Goal: Use online tool/utility: Utilize a website feature to perform a specific function

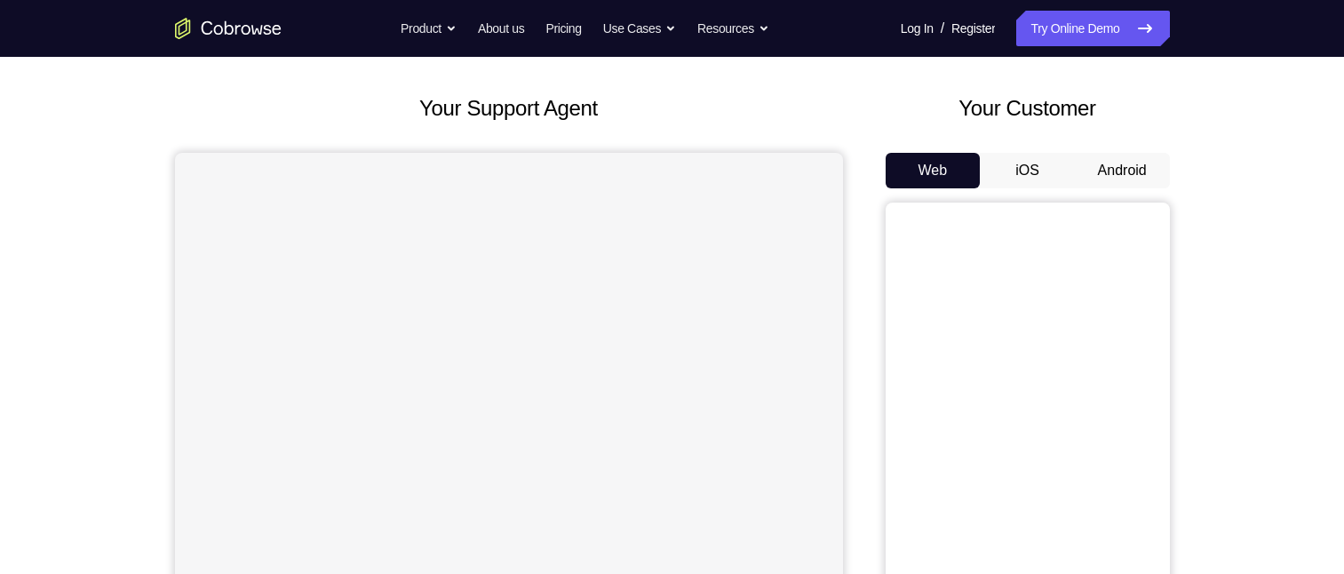
scroll to position [256, 0]
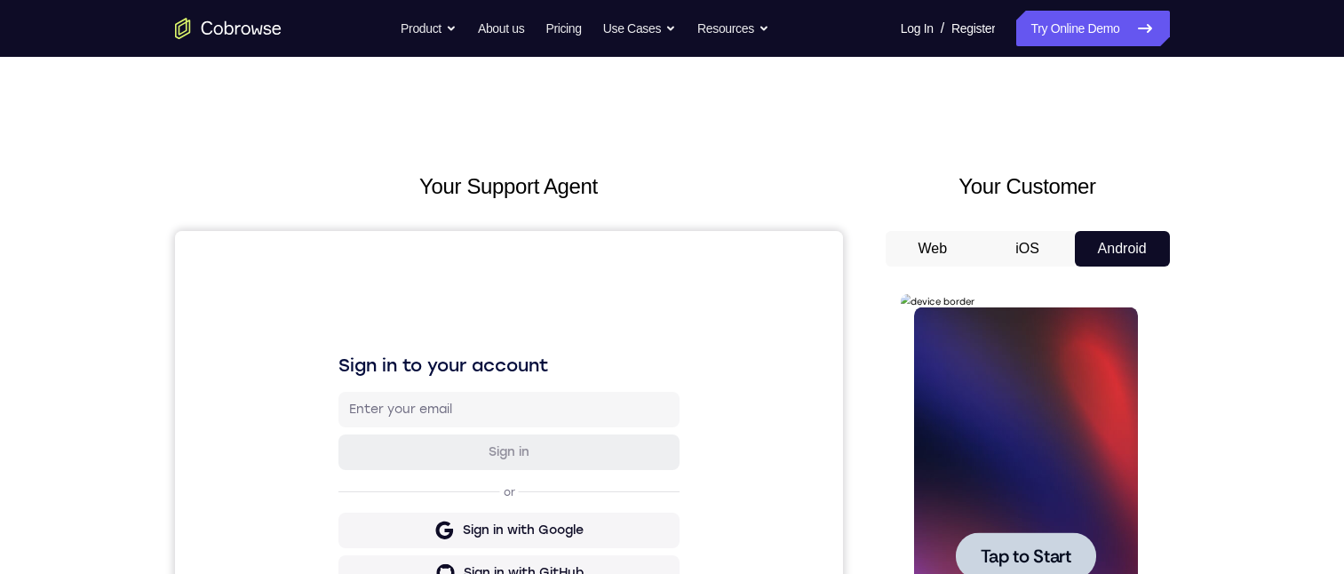
scroll to position [178, 0]
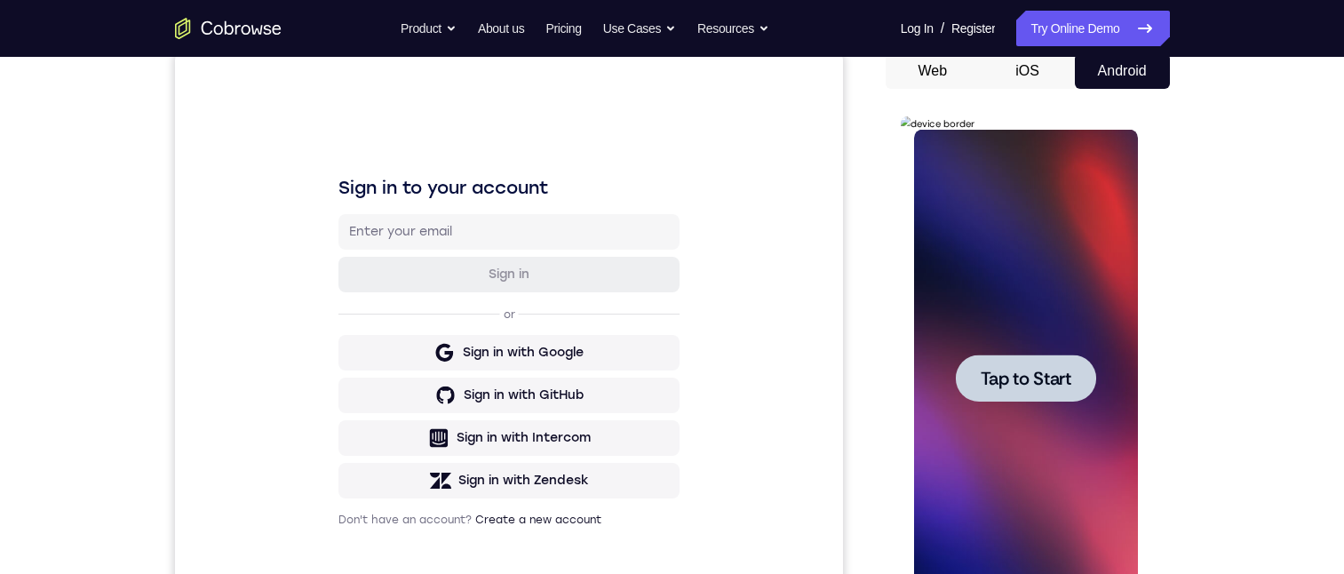
click at [1064, 382] on span "Tap to Start" at bounding box center [1026, 379] width 91 height 18
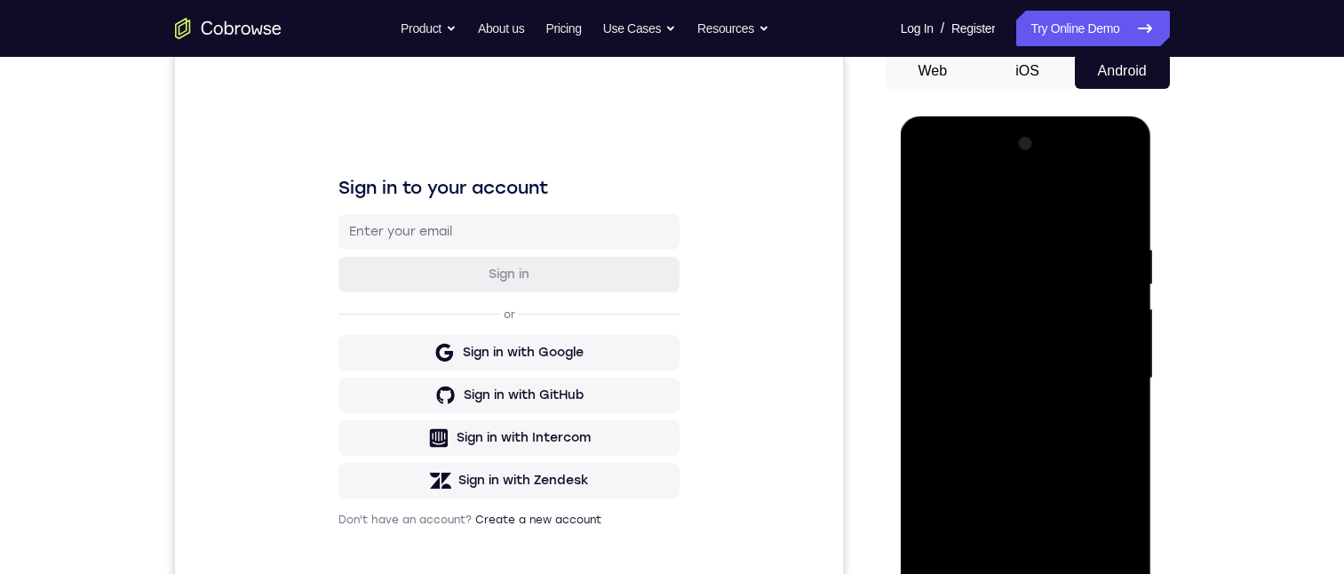
scroll to position [267, 0]
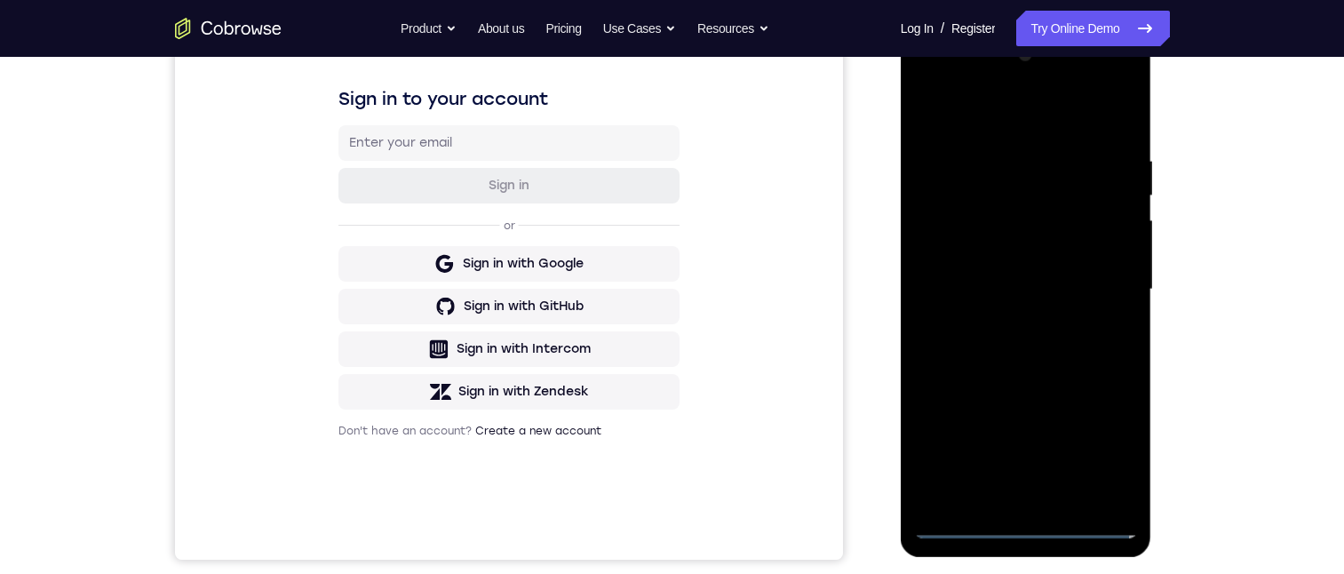
click at [1024, 526] on div at bounding box center [1026, 290] width 224 height 498
click at [1027, 524] on div at bounding box center [1026, 290] width 224 height 498
click at [1106, 446] on div at bounding box center [1026, 290] width 224 height 498
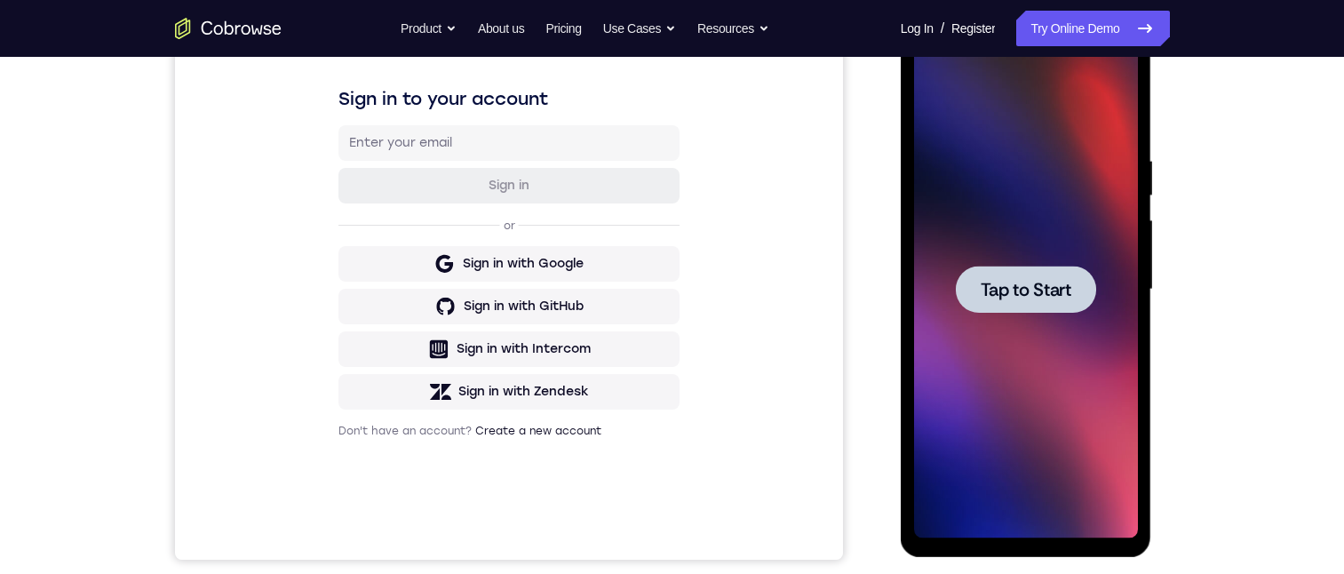
click at [1016, 294] on span "Tap to Start" at bounding box center [1026, 290] width 91 height 18
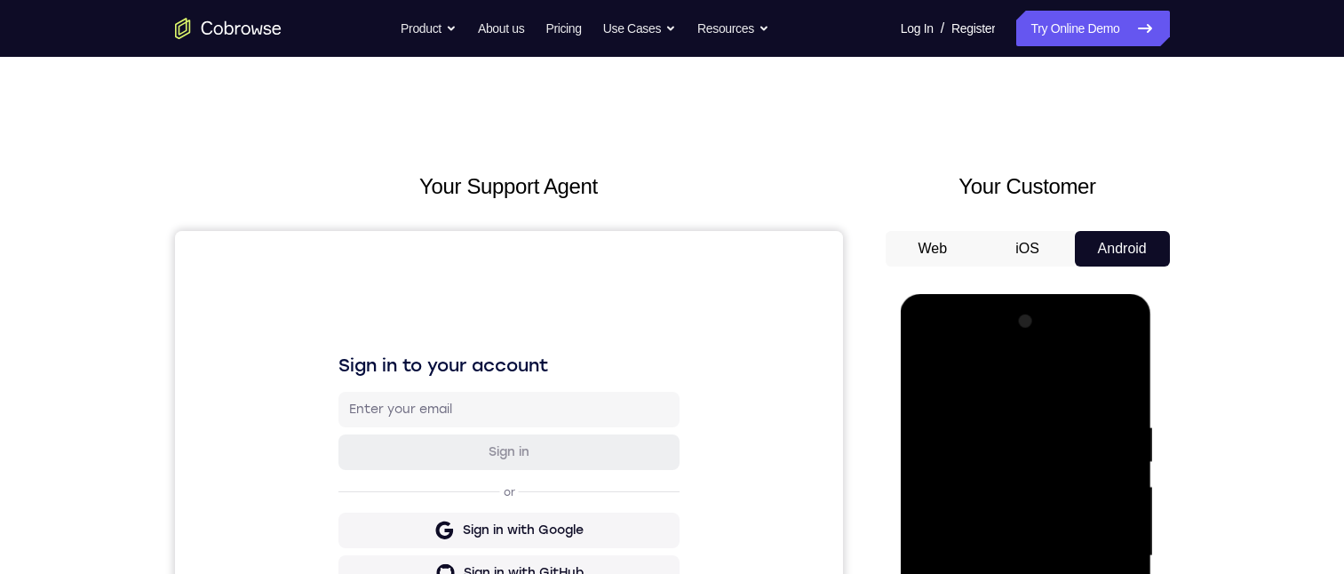
scroll to position [131, 0]
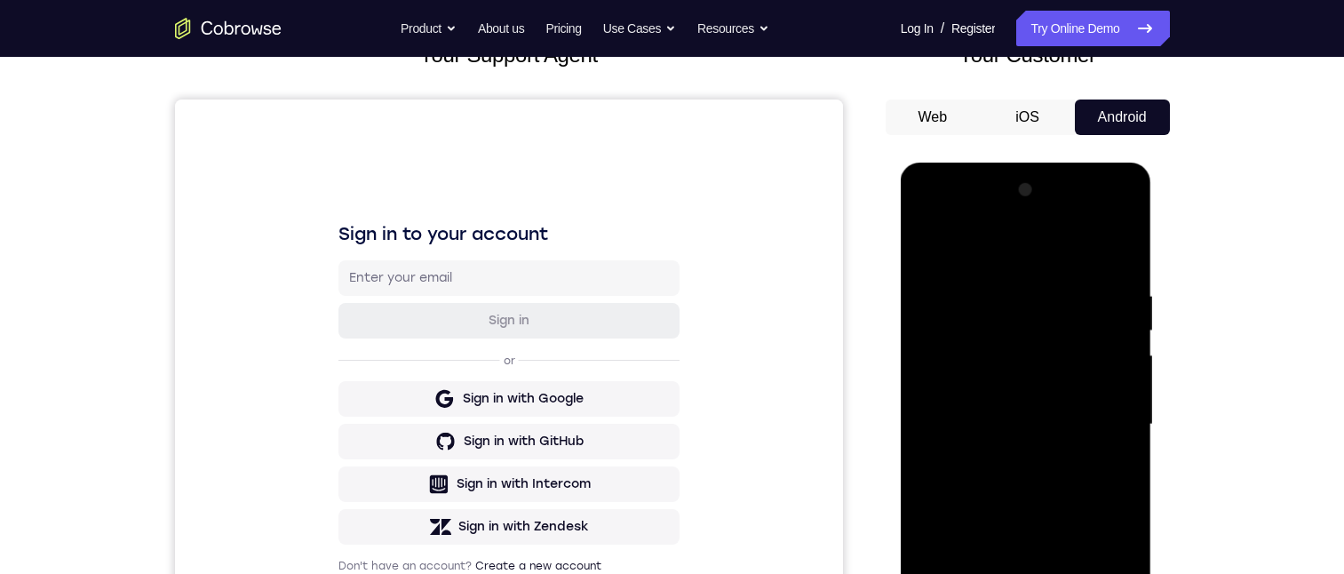
click at [1026, 573] on div at bounding box center [1026, 425] width 224 height 498
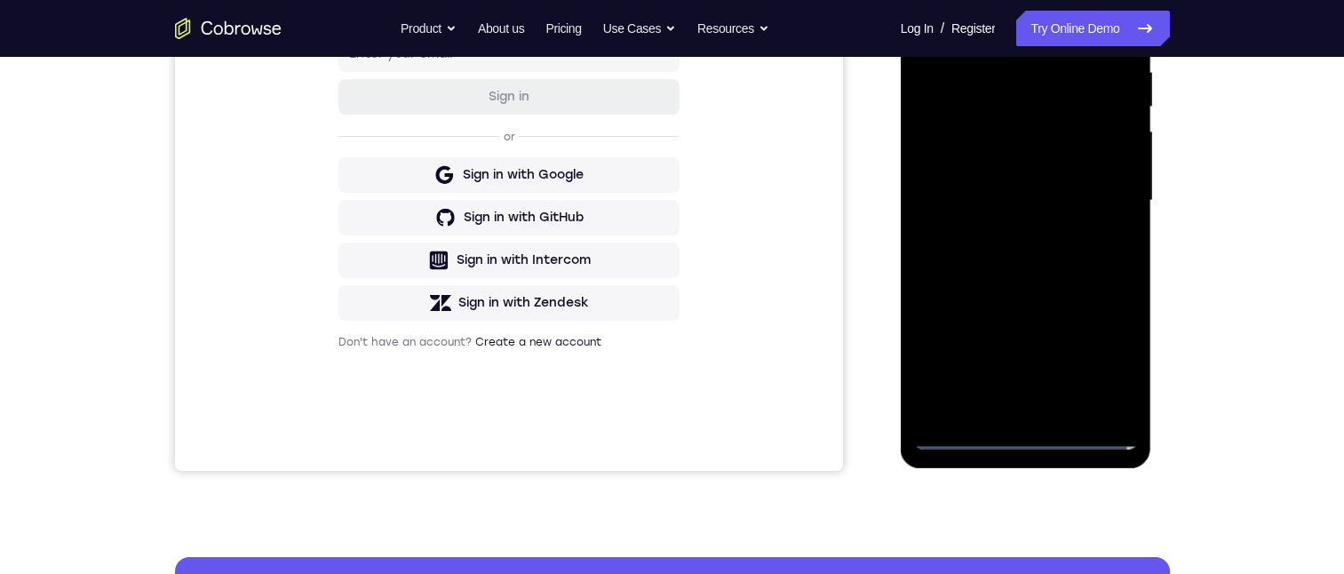
click at [1024, 437] on div at bounding box center [1026, 201] width 224 height 498
click at [1022, 436] on div at bounding box center [1026, 201] width 224 height 498
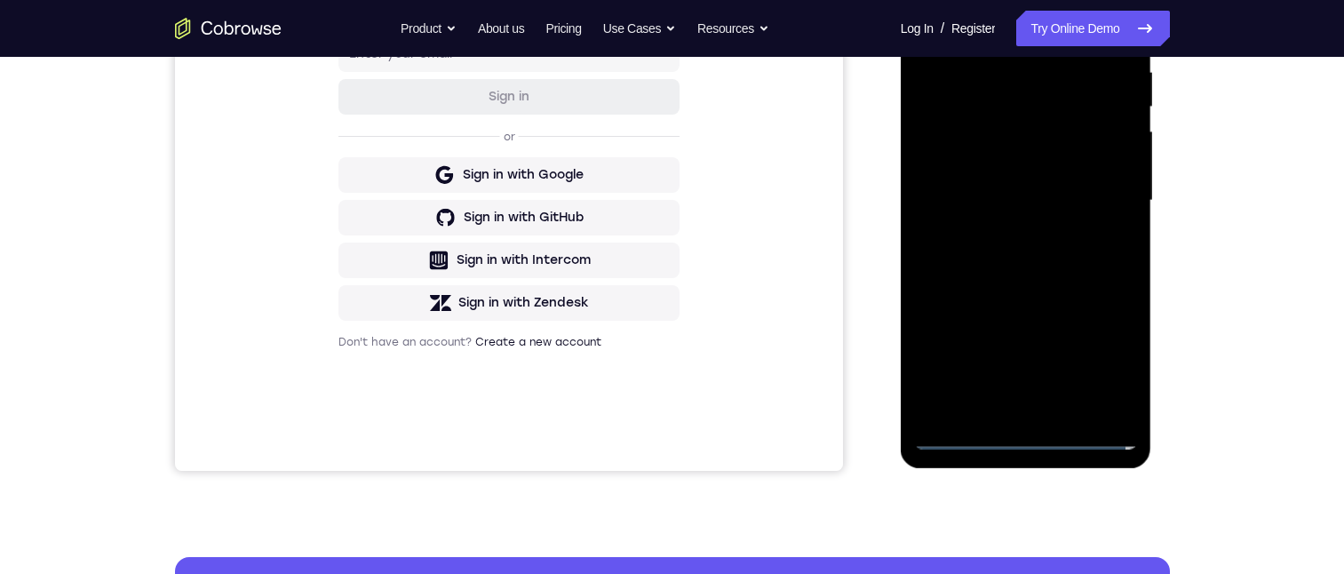
click at [1022, 436] on div at bounding box center [1026, 201] width 224 height 498
click at [1024, 433] on div at bounding box center [1026, 201] width 224 height 498
click at [1027, 433] on div at bounding box center [1026, 201] width 224 height 498
drag, startPoint x: 1027, startPoint y: 433, endPoint x: 1028, endPoint y: -36, distance: 469.1
click at [1027, 433] on div at bounding box center [1026, 201] width 224 height 498
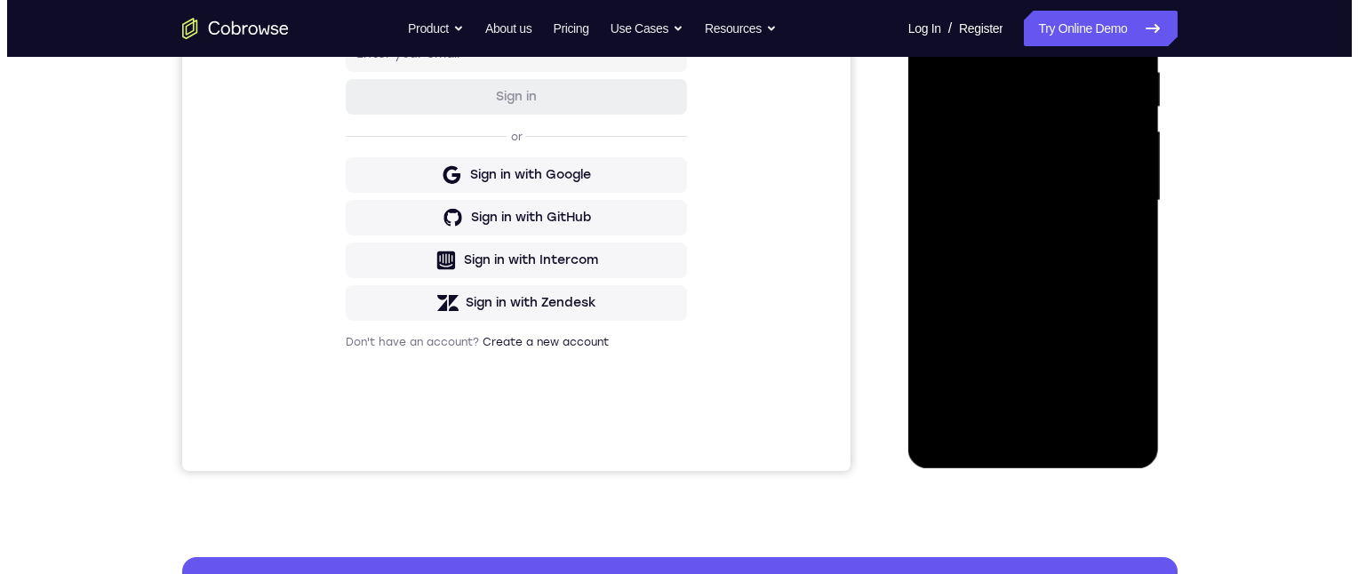
scroll to position [0, 0]
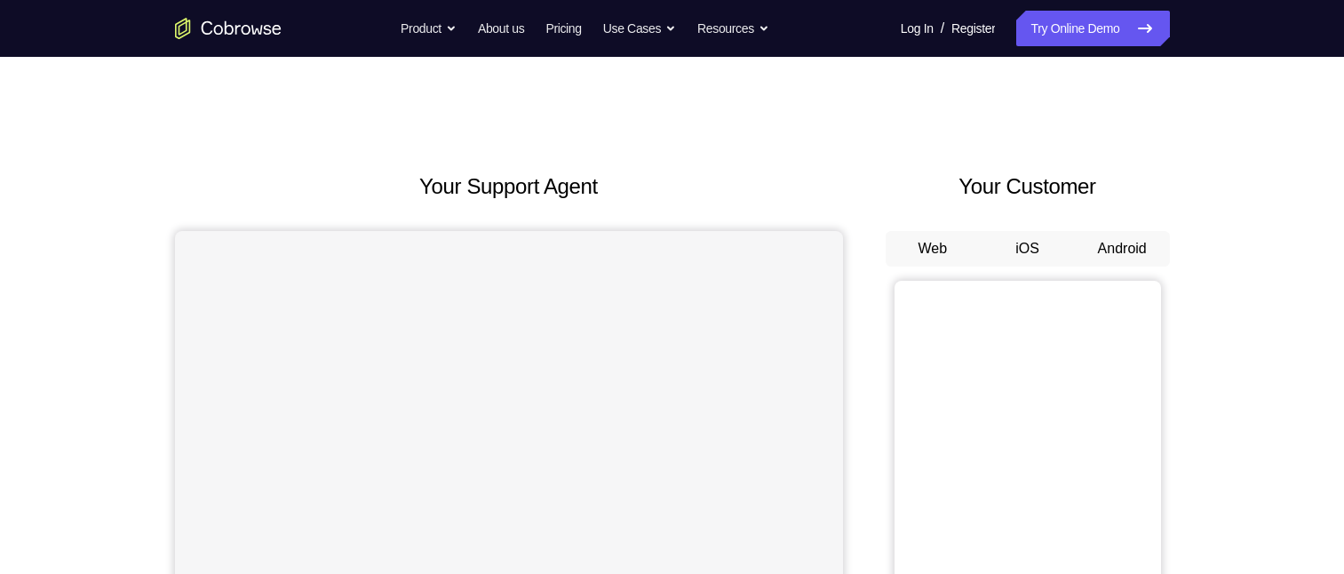
scroll to position [89, 0]
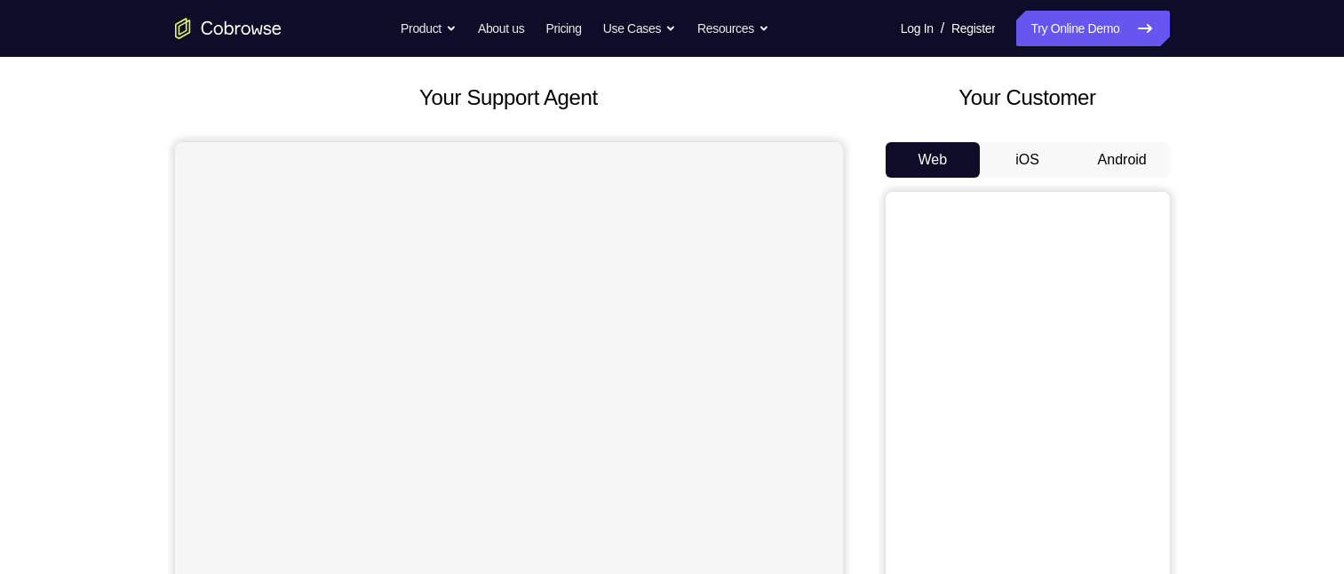
click at [1114, 162] on button "Android" at bounding box center [1122, 160] width 95 height 36
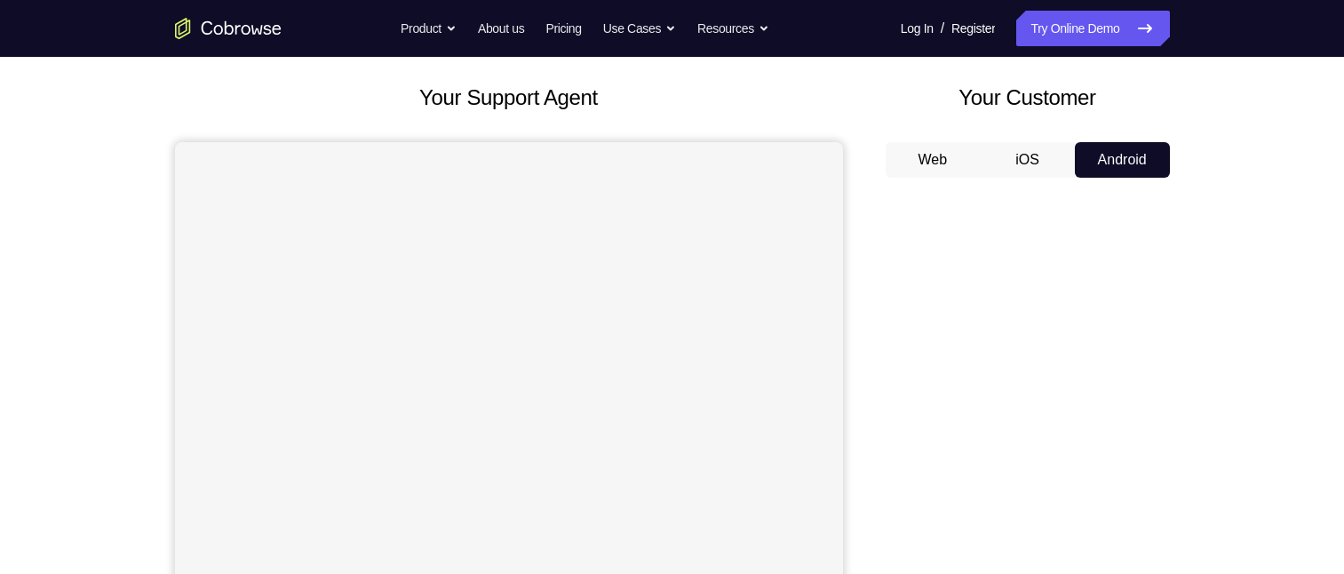
scroll to position [178, 0]
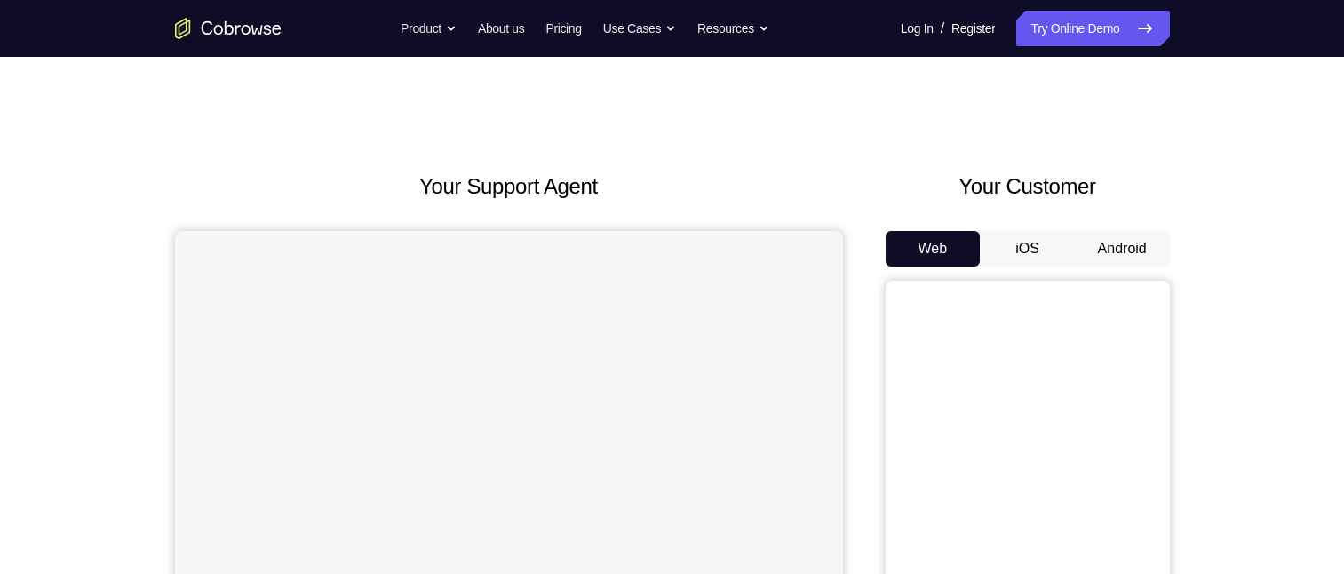
click at [1122, 255] on button "Android" at bounding box center [1122, 249] width 95 height 36
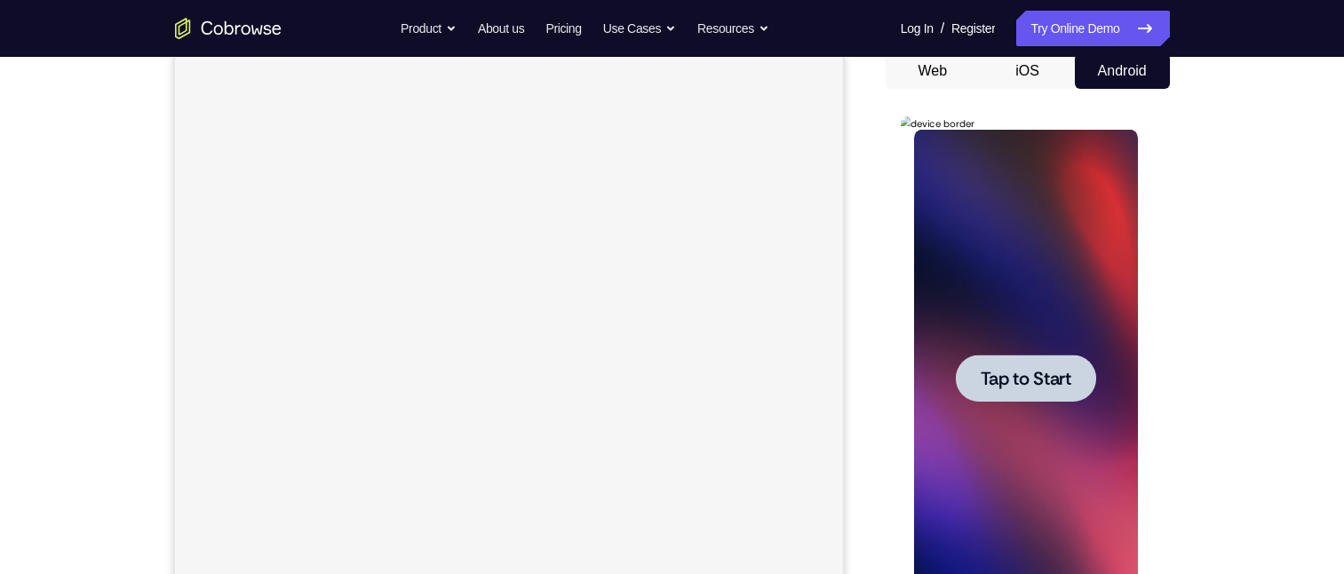
click at [1056, 383] on span "Tap to Start" at bounding box center [1026, 379] width 91 height 18
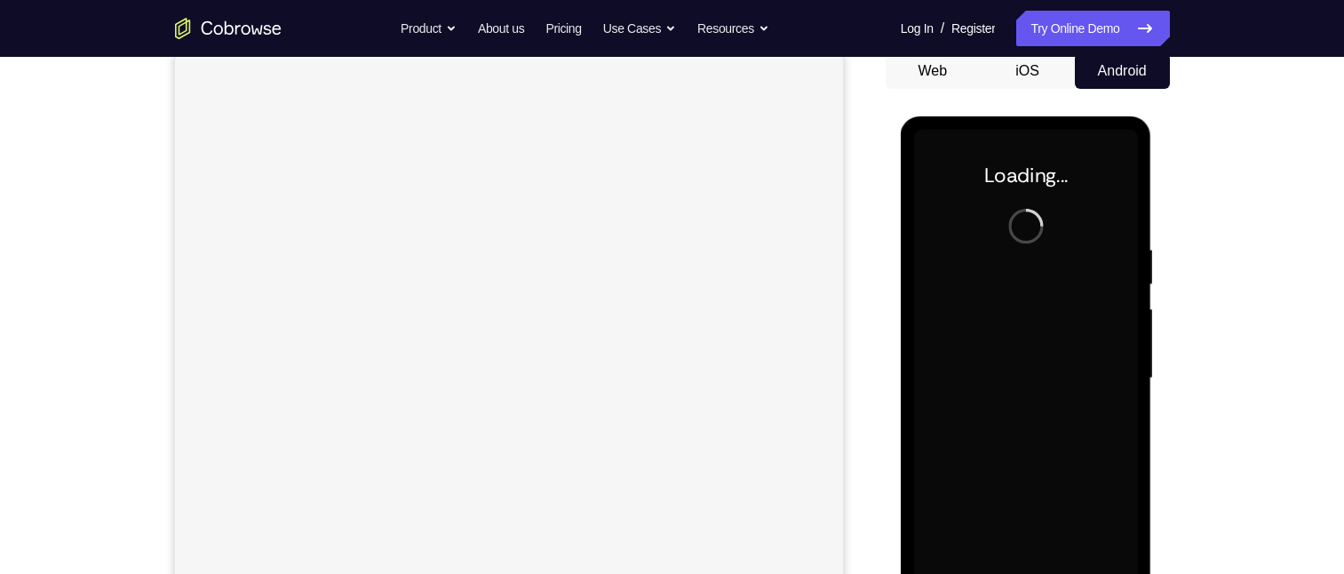
scroll to position [267, 0]
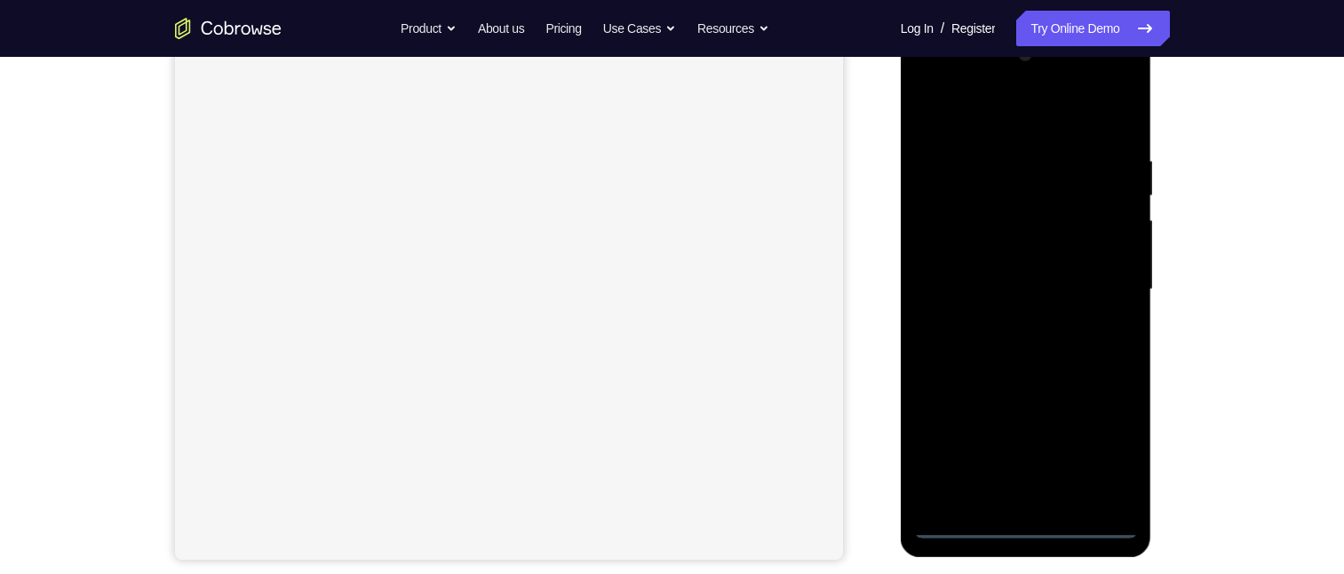
click at [1025, 528] on div at bounding box center [1026, 290] width 224 height 498
click at [1022, 525] on div at bounding box center [1026, 290] width 224 height 498
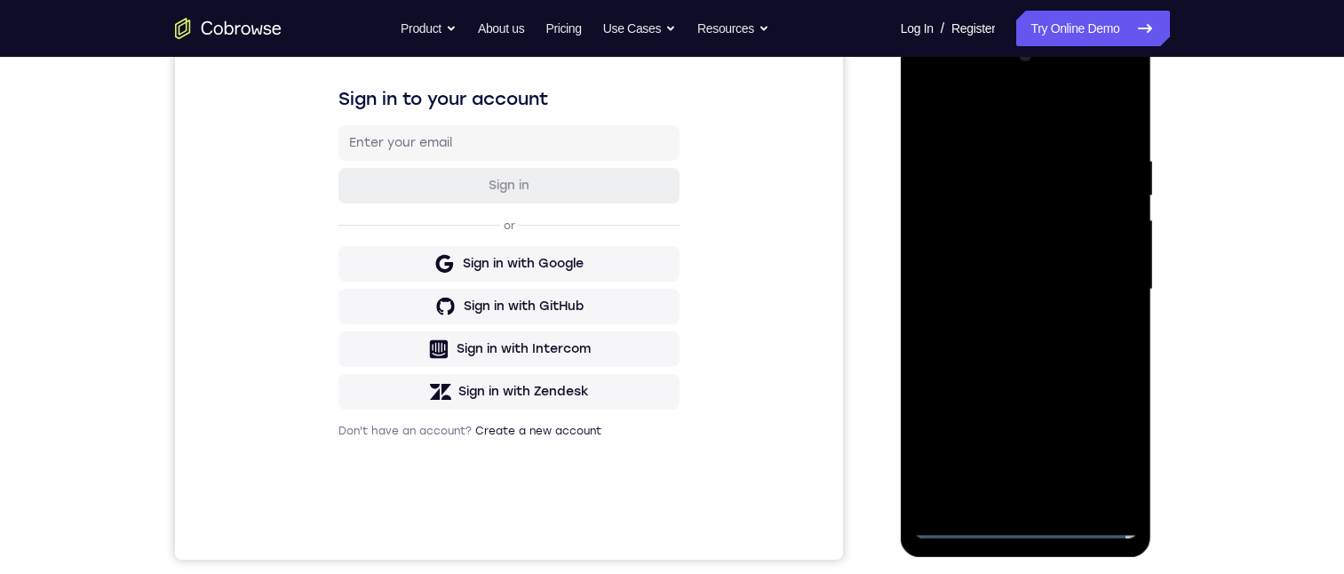
scroll to position [0, 0]
click at [1029, 528] on div at bounding box center [1026, 290] width 224 height 498
click at [1024, 527] on div at bounding box center [1026, 290] width 224 height 498
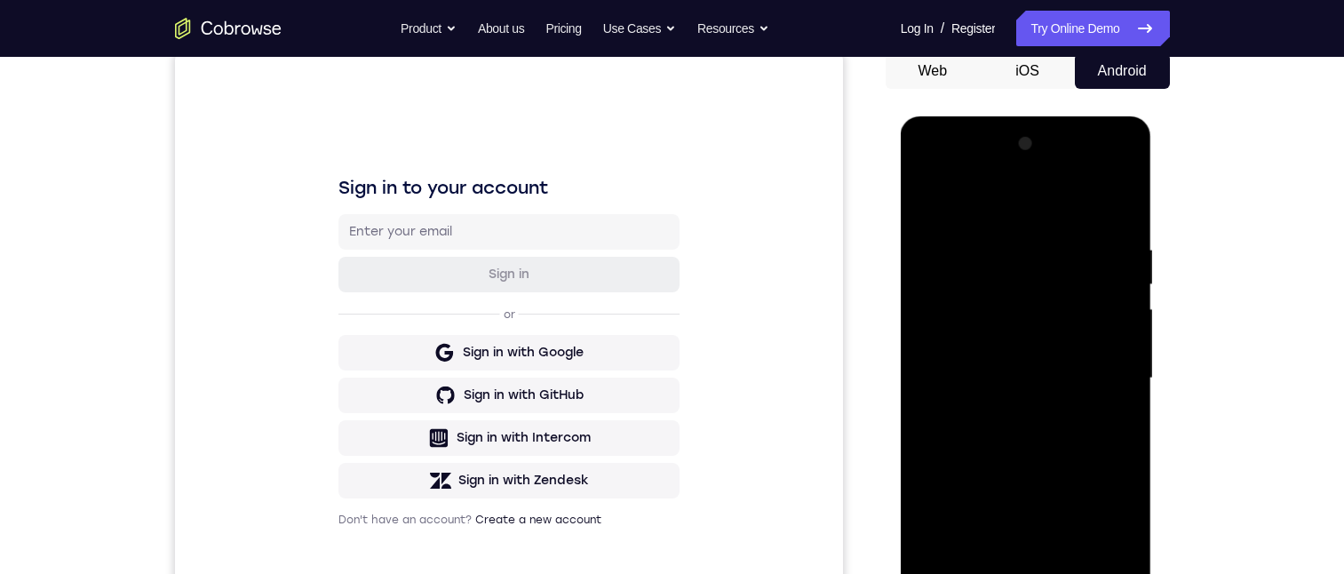
scroll to position [267, 0]
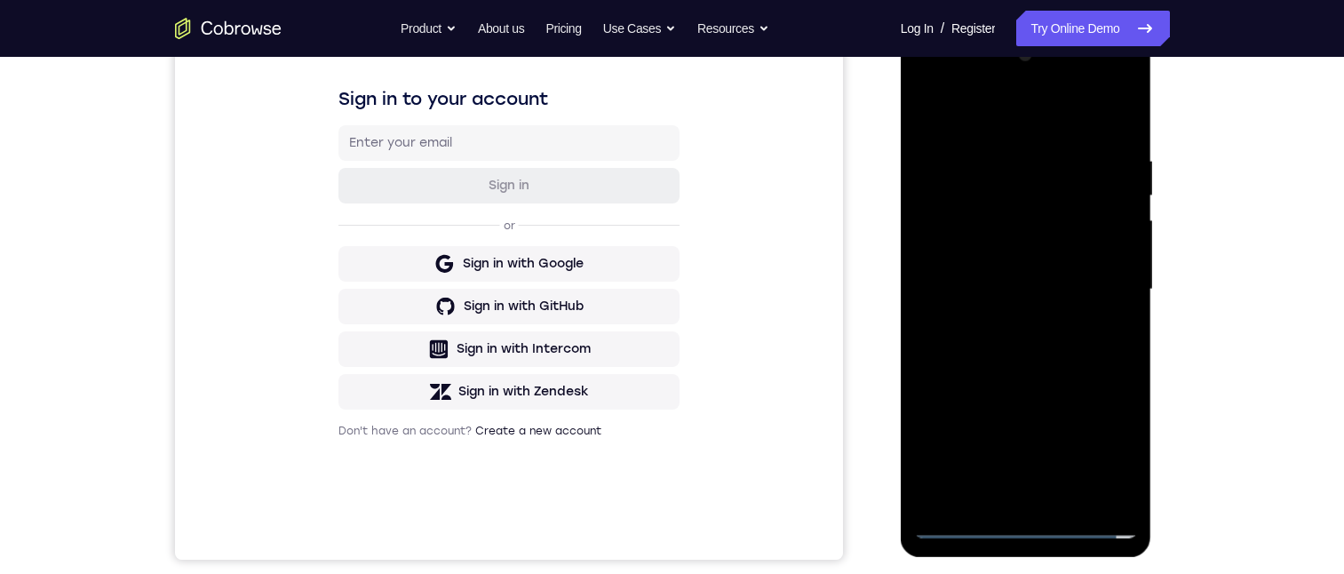
drag, startPoint x: 1063, startPoint y: 375, endPoint x: 1055, endPoint y: 92, distance: 283.5
click at [1055, 92] on div at bounding box center [1026, 290] width 224 height 498
drag, startPoint x: 1097, startPoint y: 257, endPoint x: 1099, endPoint y: 147, distance: 109.3
click at [1099, 145] on div at bounding box center [1026, 290] width 224 height 498
click at [1112, 454] on div at bounding box center [1026, 290] width 224 height 498
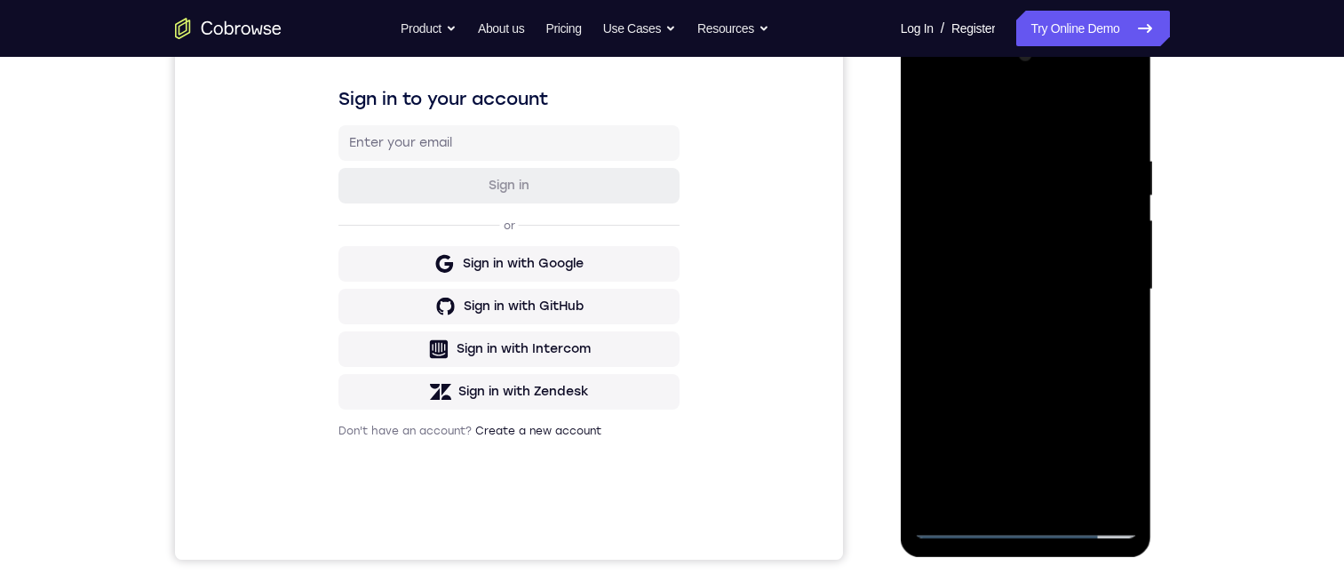
click at [1021, 527] on div at bounding box center [1026, 290] width 224 height 498
click at [1029, 529] on div at bounding box center [1026, 290] width 224 height 498
click at [1027, 522] on div at bounding box center [1026, 290] width 224 height 498
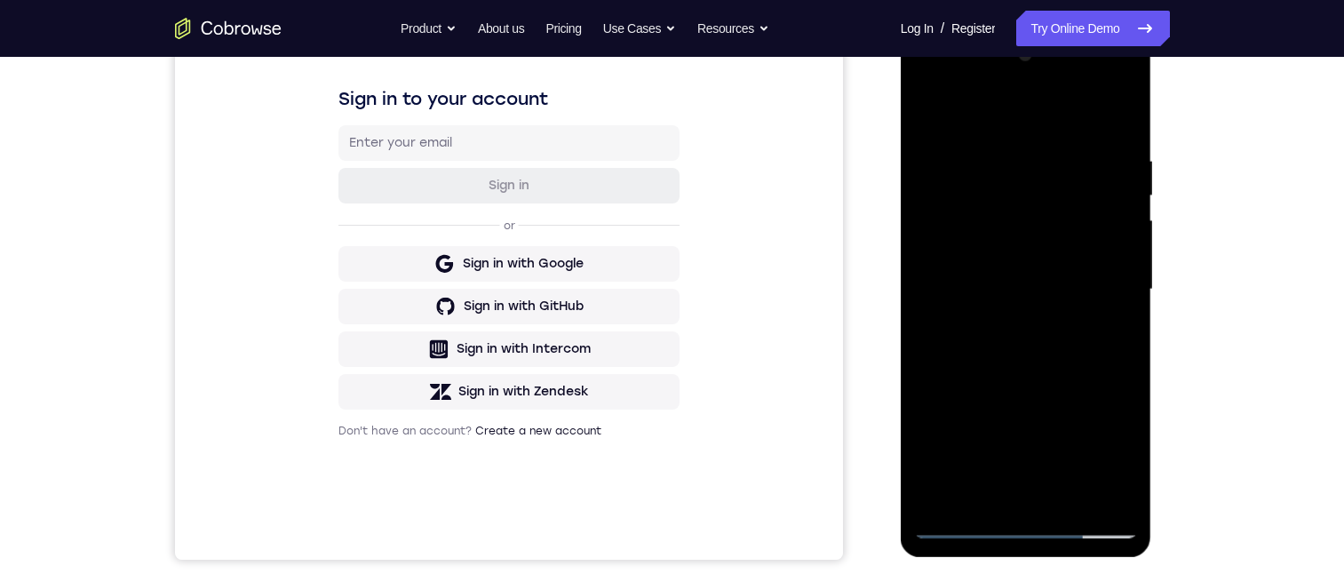
click at [1027, 522] on div at bounding box center [1026, 290] width 224 height 498
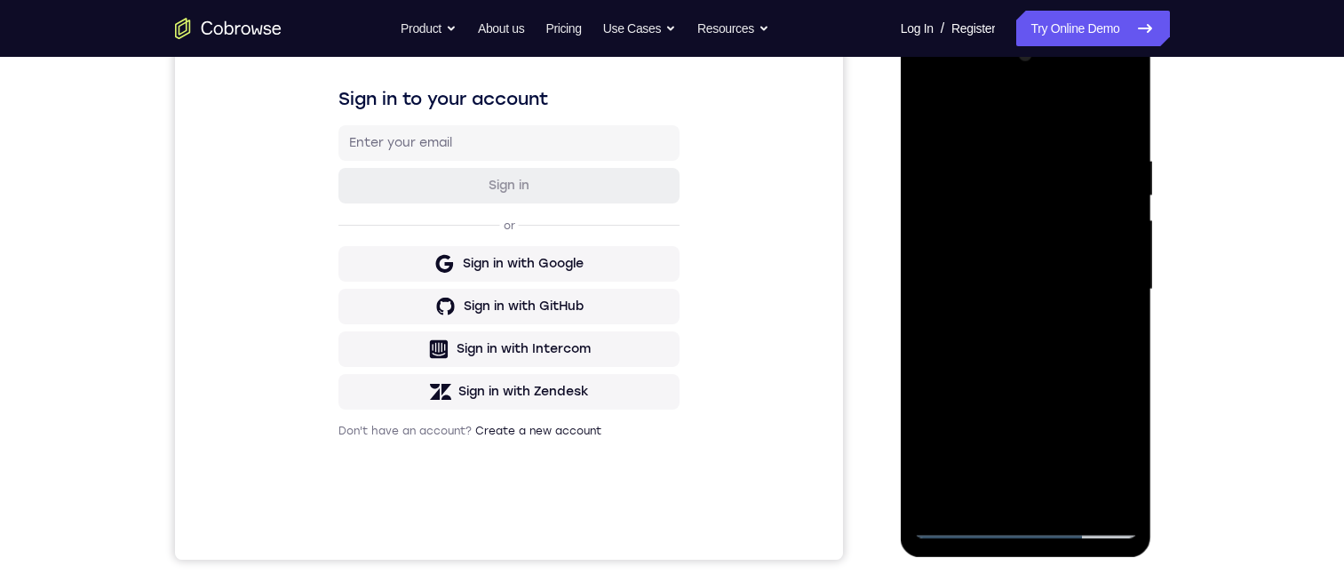
click at [1027, 522] on div at bounding box center [1026, 290] width 224 height 498
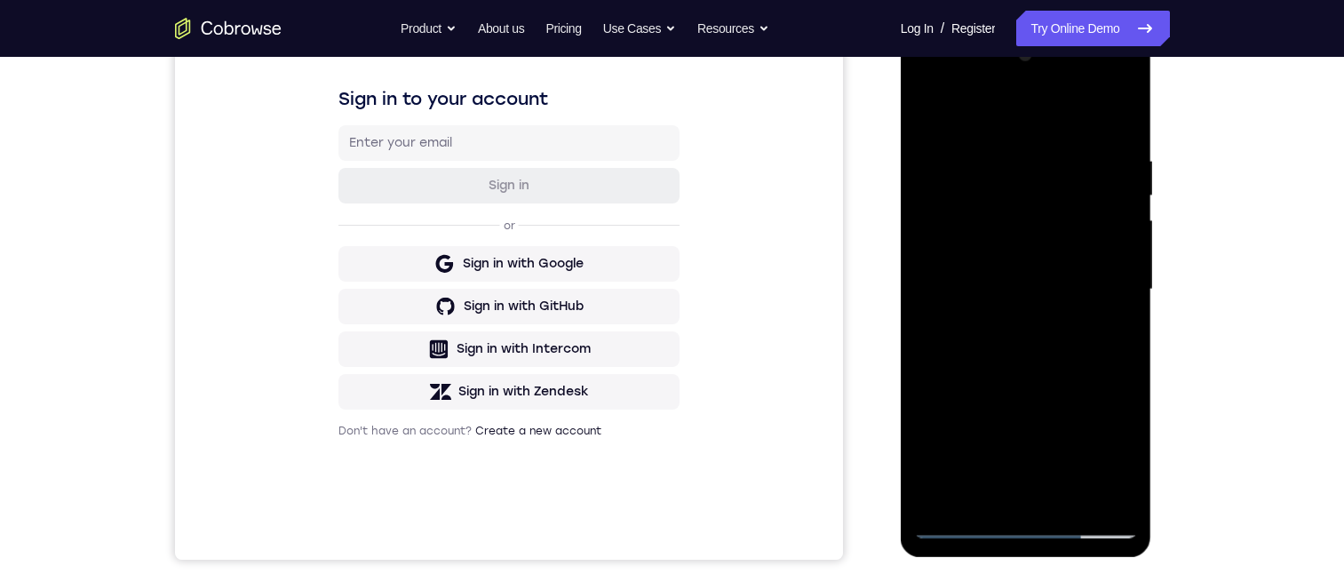
click at [1026, 522] on div at bounding box center [1026, 290] width 224 height 498
click at [1026, 521] on div at bounding box center [1026, 290] width 224 height 498
click at [1025, 521] on div at bounding box center [1026, 290] width 224 height 498
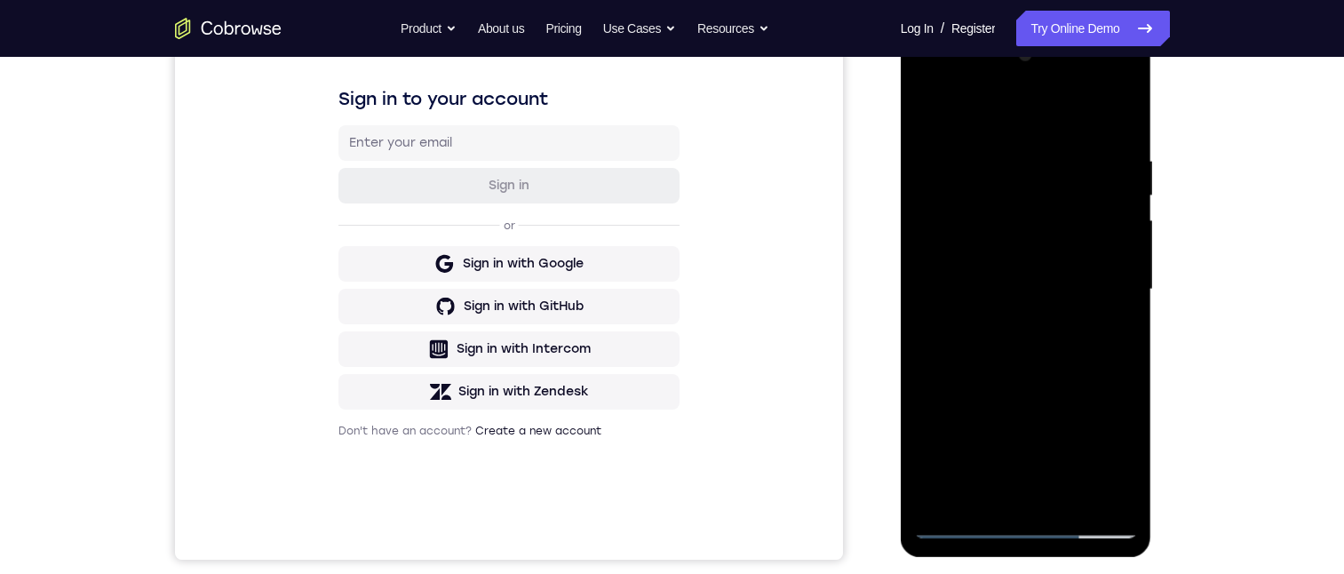
click at [1026, 521] on div at bounding box center [1026, 290] width 224 height 498
click at [1031, 522] on div at bounding box center [1026, 290] width 224 height 498
click at [1028, 522] on div at bounding box center [1026, 290] width 224 height 498
click at [1027, 522] on div at bounding box center [1026, 290] width 224 height 498
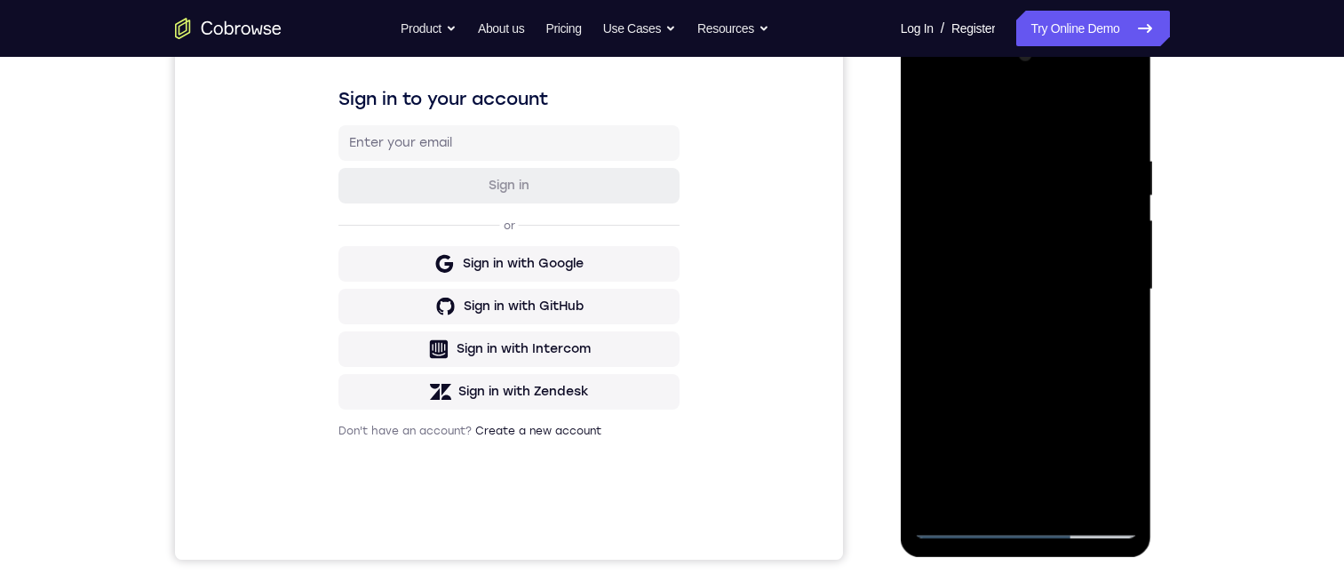
click at [1027, 522] on div at bounding box center [1026, 290] width 224 height 498
click at [1031, 518] on div at bounding box center [1026, 290] width 224 height 498
click at [1050, 514] on div at bounding box center [1026, 290] width 224 height 498
click at [1059, 514] on div at bounding box center [1026, 290] width 224 height 498
click at [1111, 458] on div at bounding box center [1026, 290] width 224 height 498
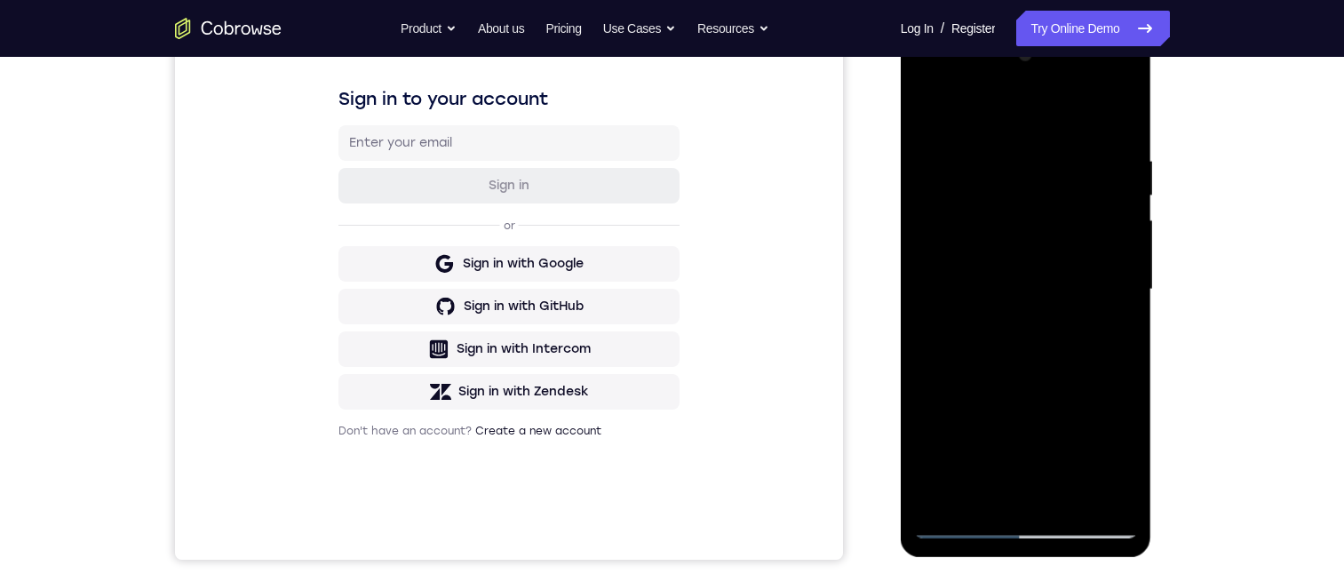
drag, startPoint x: 1111, startPoint y: 458, endPoint x: 1107, endPoint y: 485, distance: 26.9
click at [1111, 473] on div at bounding box center [1026, 290] width 224 height 498
click at [1107, 449] on div at bounding box center [1026, 290] width 224 height 498
click at [1112, 447] on div at bounding box center [1026, 290] width 224 height 498
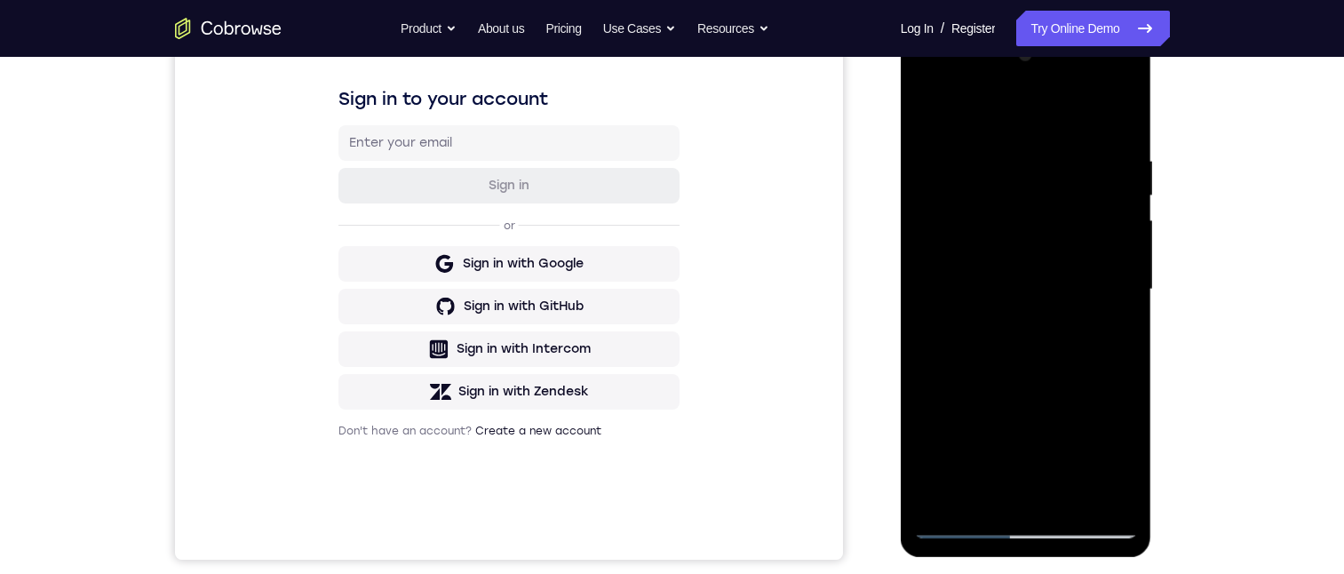
click at [1112, 447] on div at bounding box center [1026, 290] width 224 height 498
drag, startPoint x: 1112, startPoint y: 447, endPoint x: 1028, endPoint y: 305, distance: 165.3
click at [1112, 461] on div at bounding box center [1026, 290] width 224 height 498
click at [1028, 305] on div at bounding box center [1026, 290] width 224 height 498
